Goal: Task Accomplishment & Management: Manage account settings

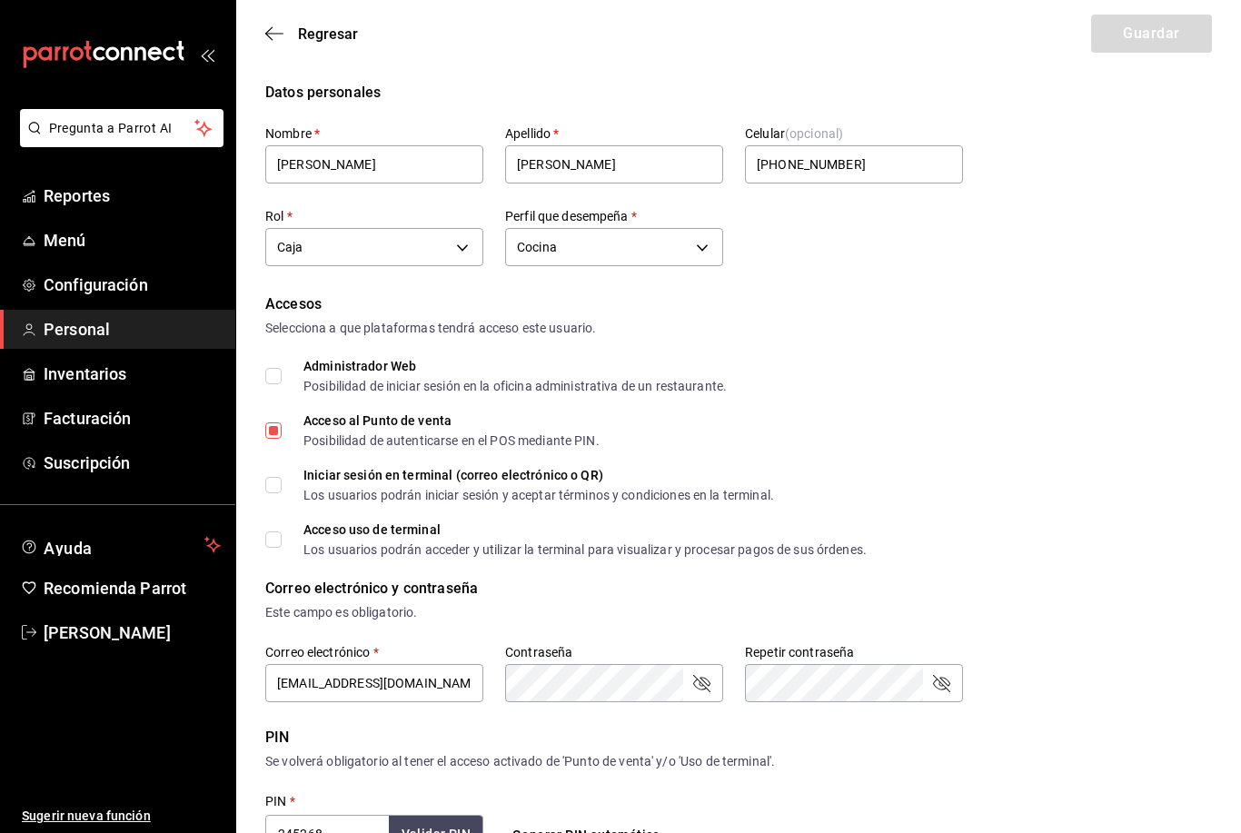
click at [270, 35] on icon "button" at bounding box center [274, 33] width 18 height 16
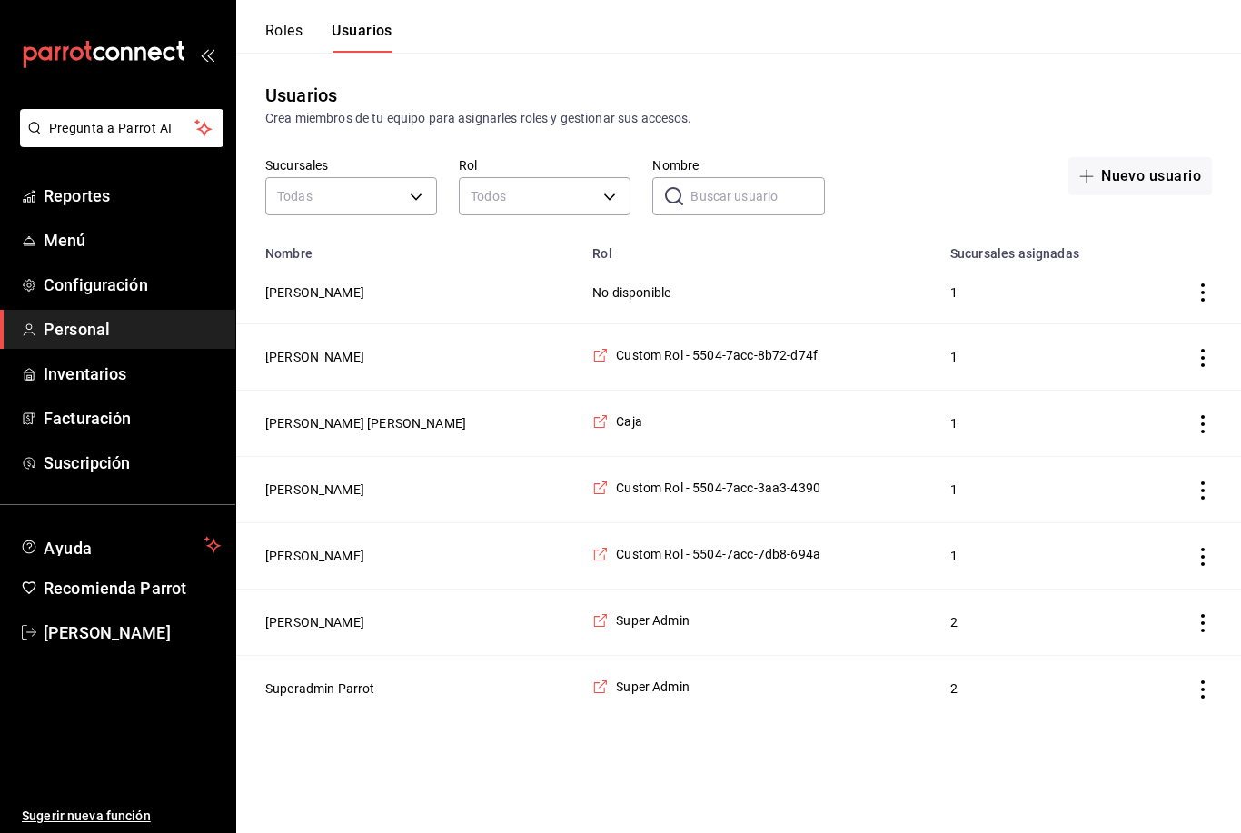
click at [853, 291] on td "No disponible" at bounding box center [760, 293] width 358 height 64
click at [581, 288] on td "No disponible" at bounding box center [760, 293] width 358 height 64
click at [581, 292] on td "No disponible" at bounding box center [760, 293] width 358 height 64
click at [335, 290] on button "Hector Aldaz" at bounding box center [314, 292] width 99 height 18
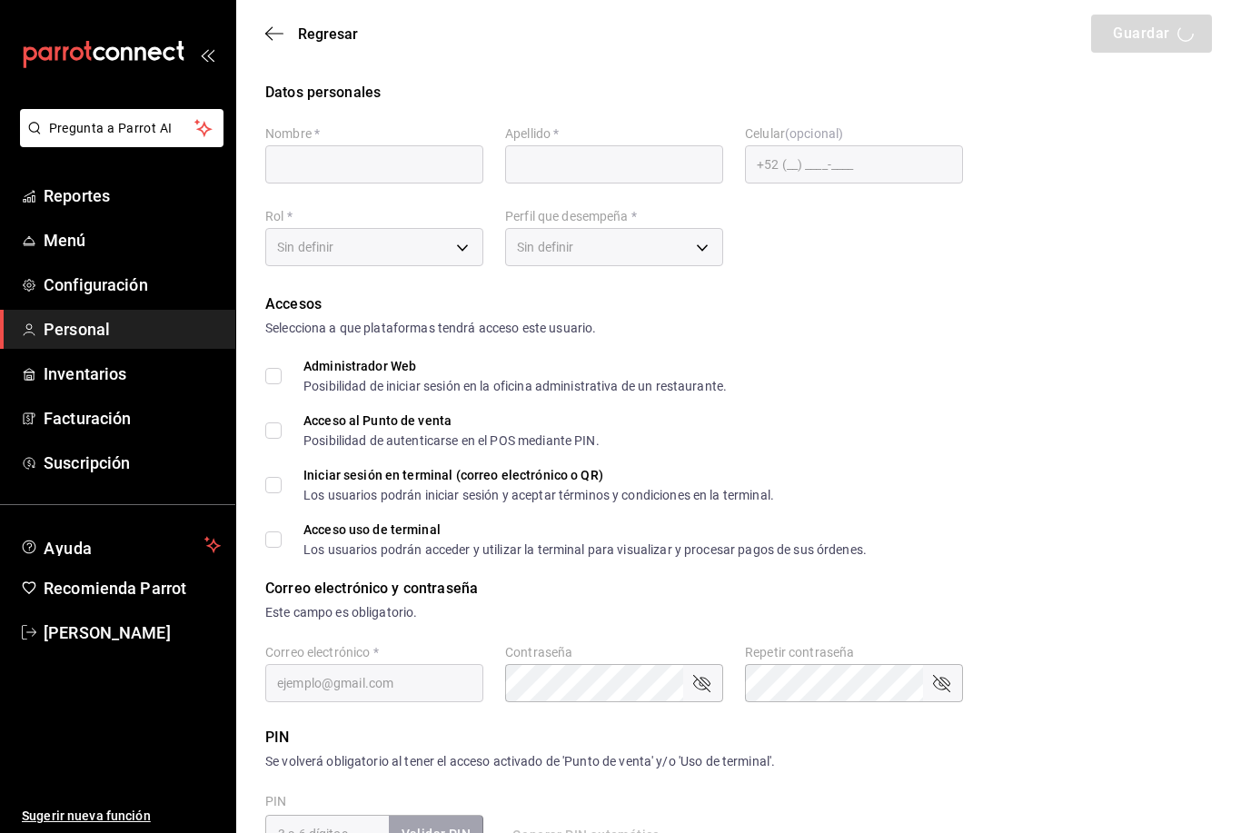
type input "Hector"
type input "Aldaz"
checkbox input "true"
type input "4781ff27-1a1c-4e6f-935c-0a4d51082106@fake.email"
type input "1027"
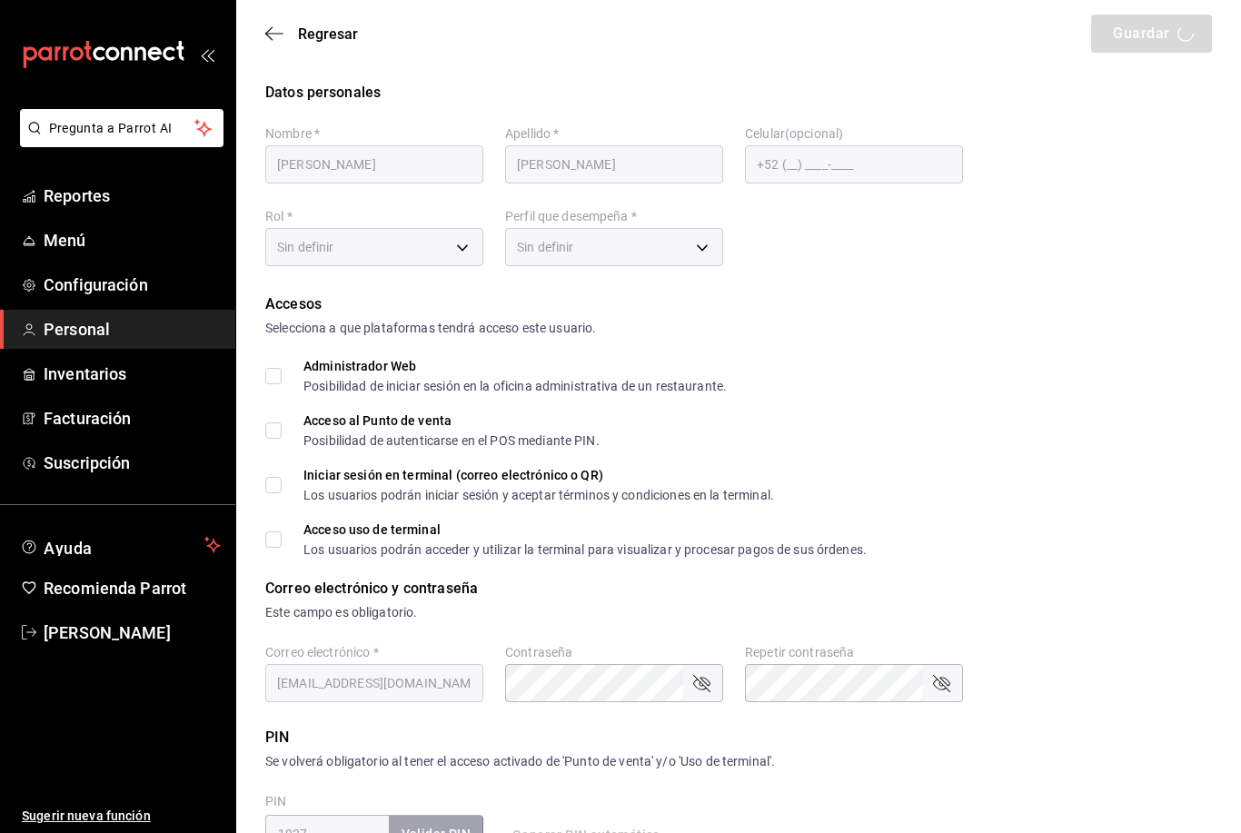
type input "+52 (52) 6562-7333"
type input "KITCHEN"
checkbox input "true"
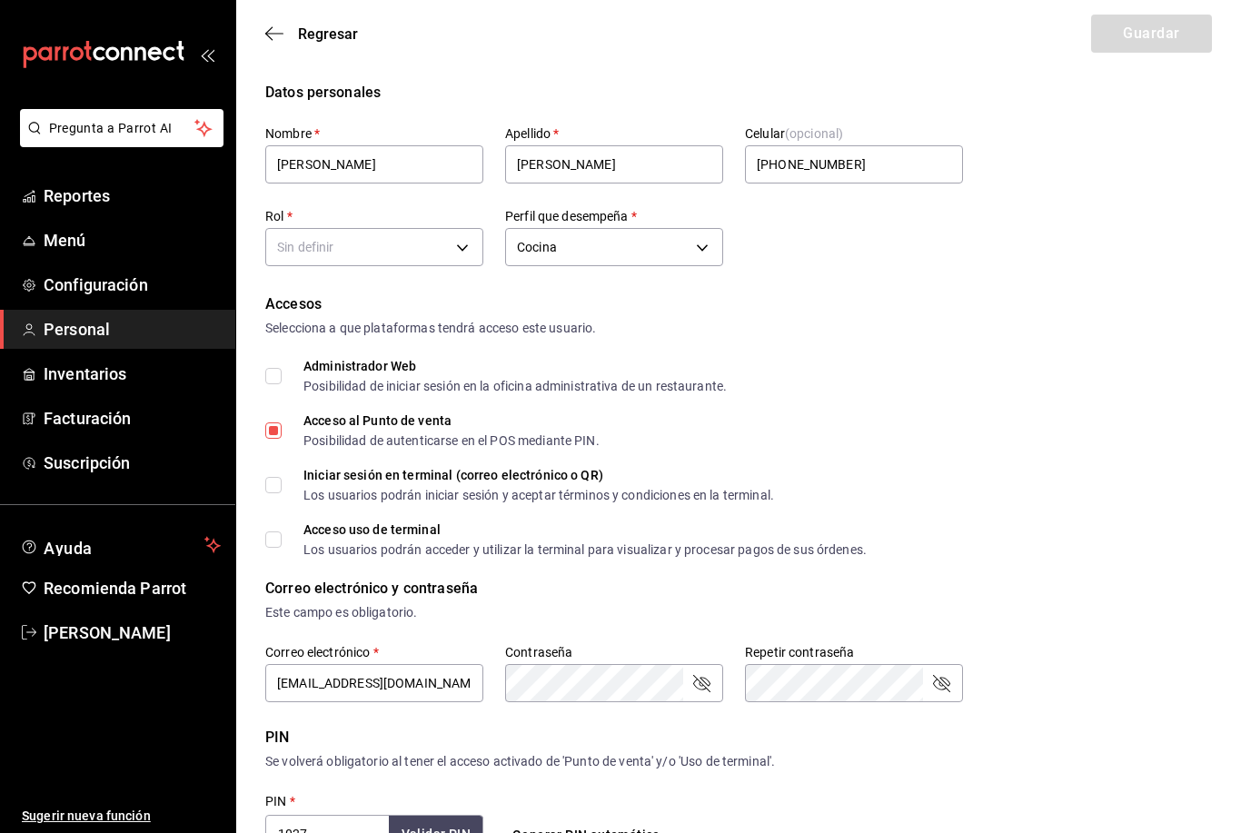
scroll to position [1, 0]
click at [468, 244] on body "Pregunta a Parrot AI Reportes Menú Configuración Personal Inventarios Facturaci…" at bounding box center [620, 662] width 1241 height 1326
click at [436, 327] on li "Caja" at bounding box center [374, 333] width 216 height 30
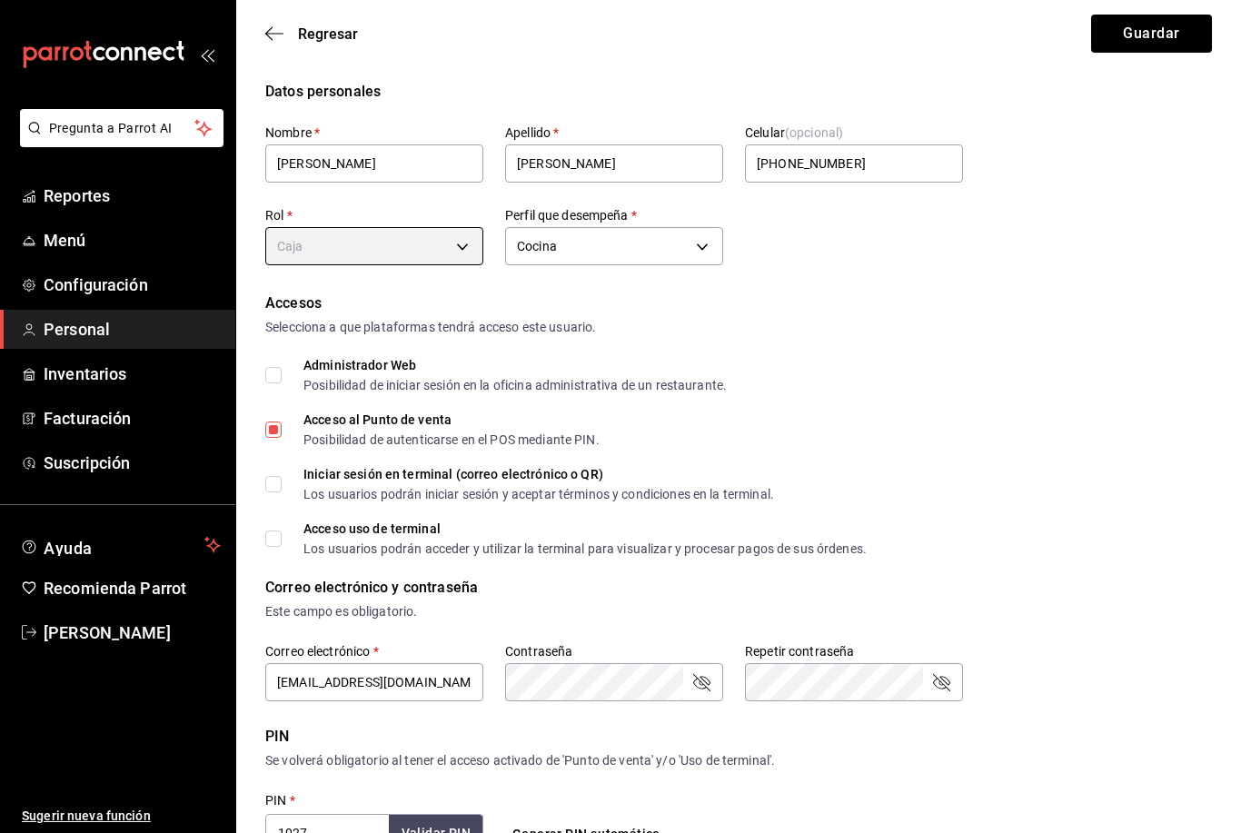
type input "2570186c-420e-4a6c-852e-dd70e5af9d09"
click at [1167, 43] on button "Guardar" at bounding box center [1151, 34] width 121 height 38
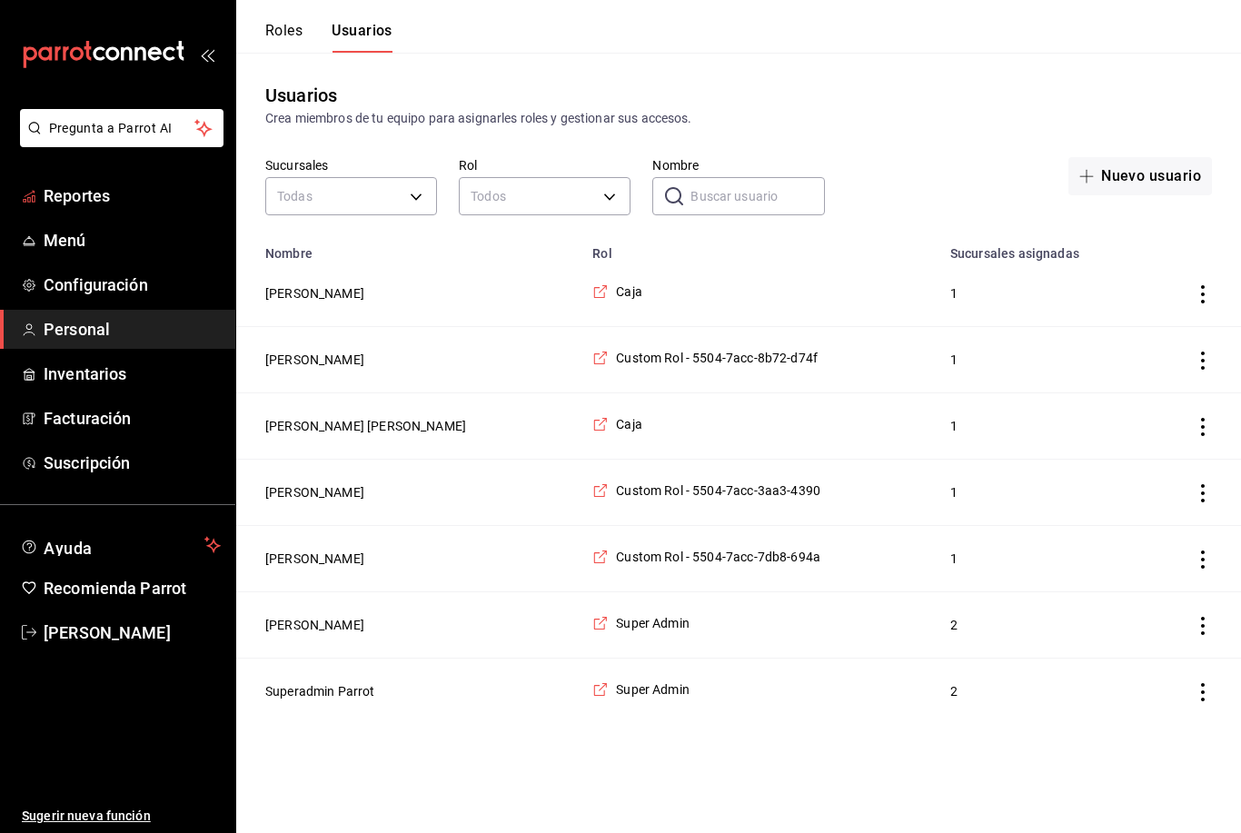
click at [146, 189] on span "Reportes" at bounding box center [132, 196] width 177 height 25
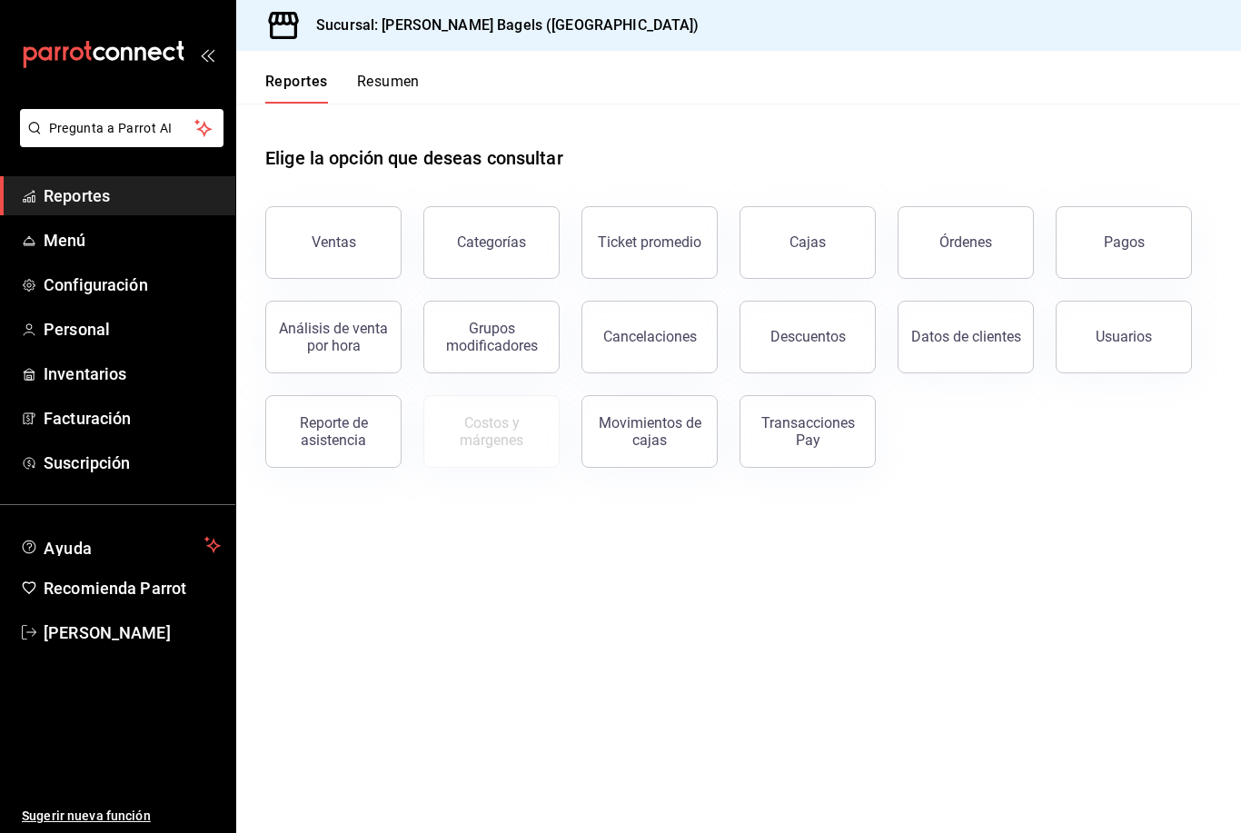
click at [351, 259] on button "Ventas" at bounding box center [333, 242] width 136 height 73
